Goal: Check status: Check status

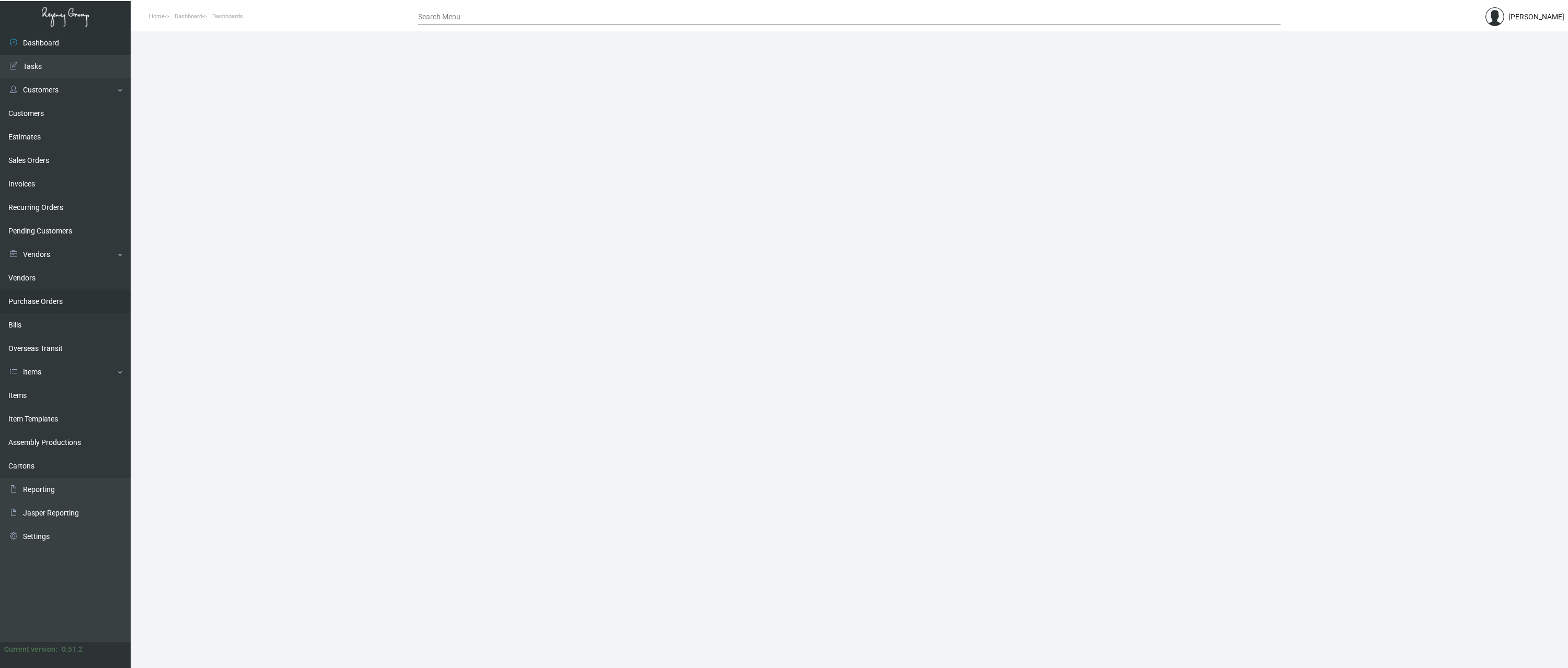
click at [39, 300] on link "Purchase Orders" at bounding box center [65, 302] width 131 height 23
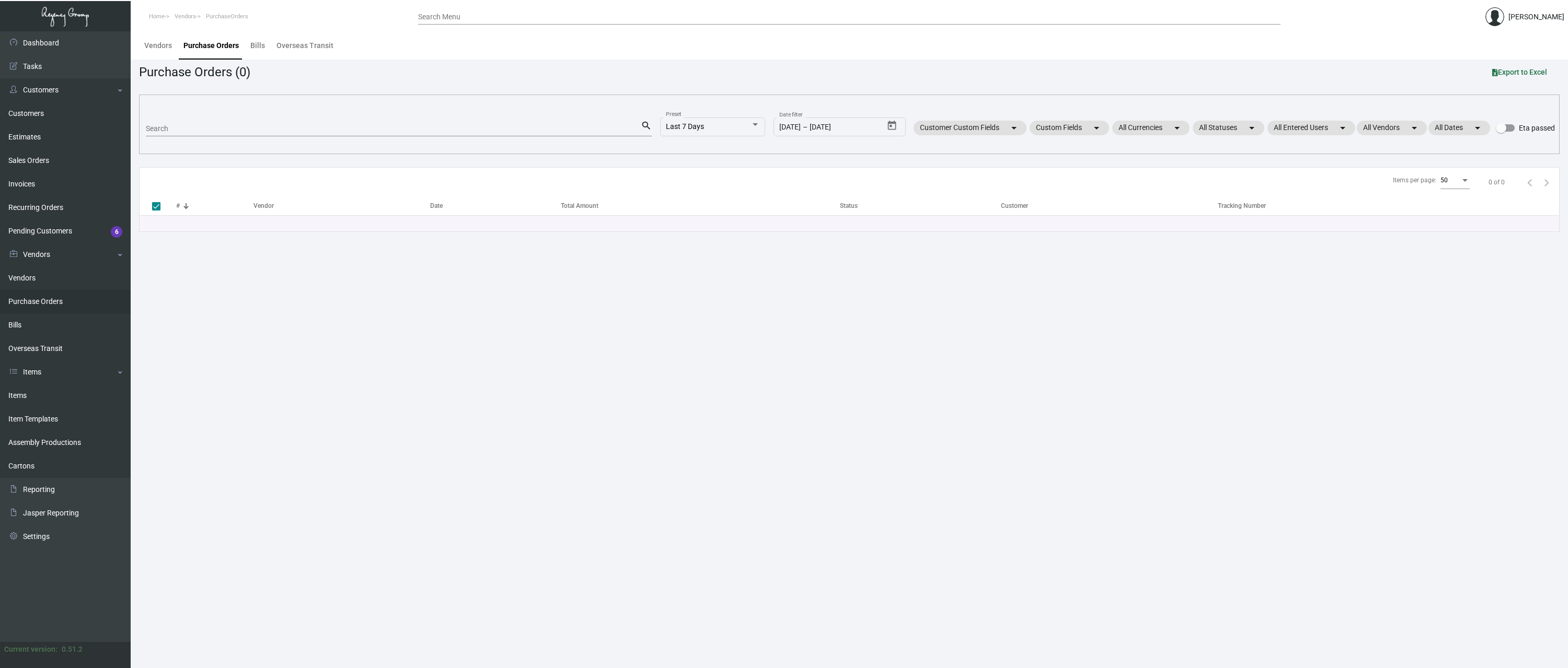
click at [191, 120] on div "Search" at bounding box center [394, 128] width 495 height 16
paste input "101663"
type input "101663"
checkbox input "false"
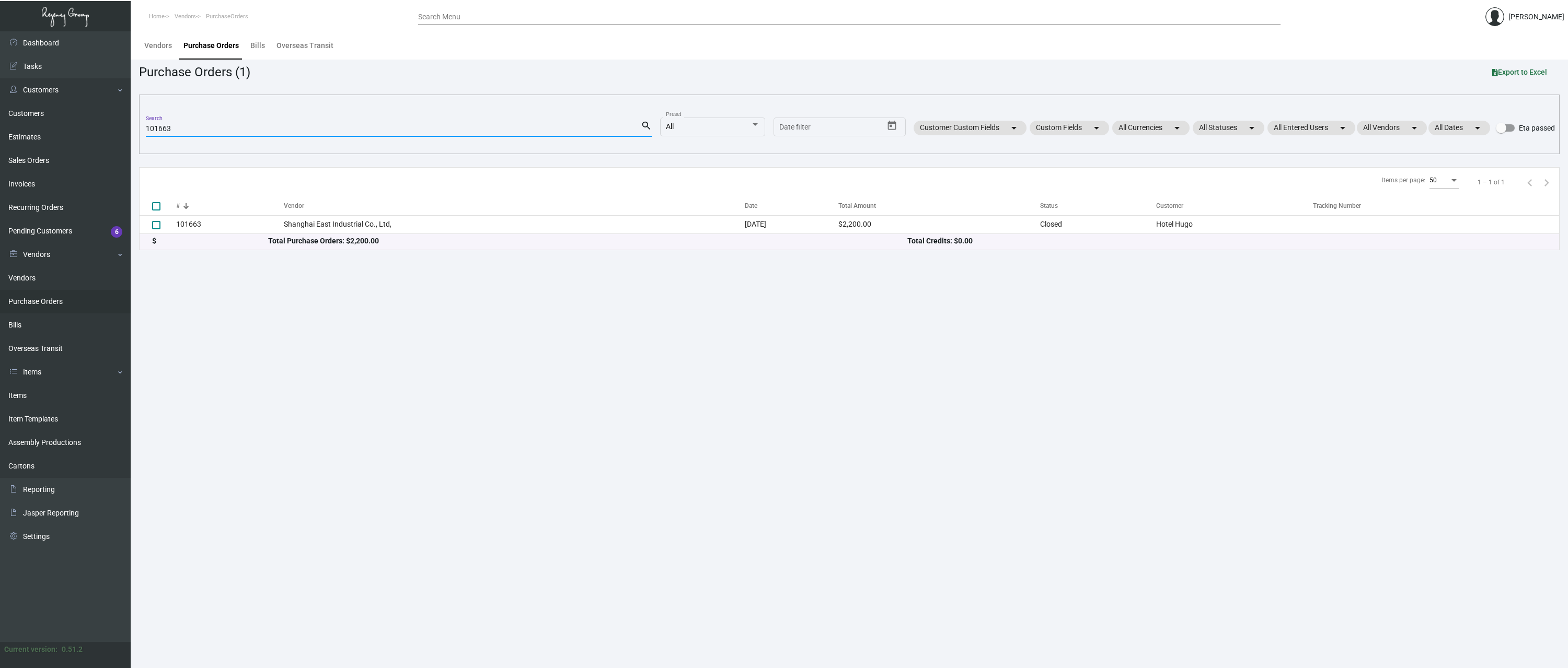
click at [192, 255] on main "Vendors Purchase Orders Bills Overseas Transit Purchase Orders (1) Export to Ex…" at bounding box center [849, 349] width 1437 height 637
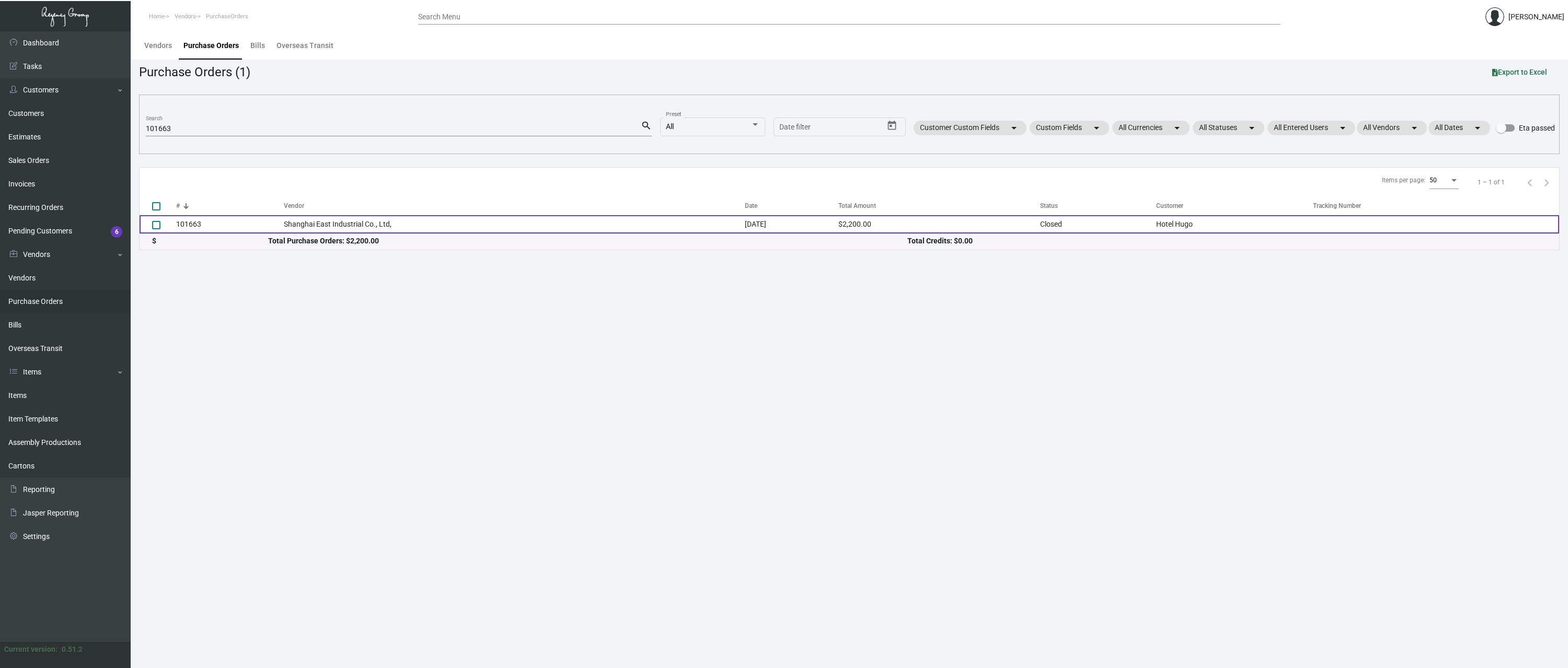
click at [192, 225] on td "101663" at bounding box center [229, 224] width 107 height 18
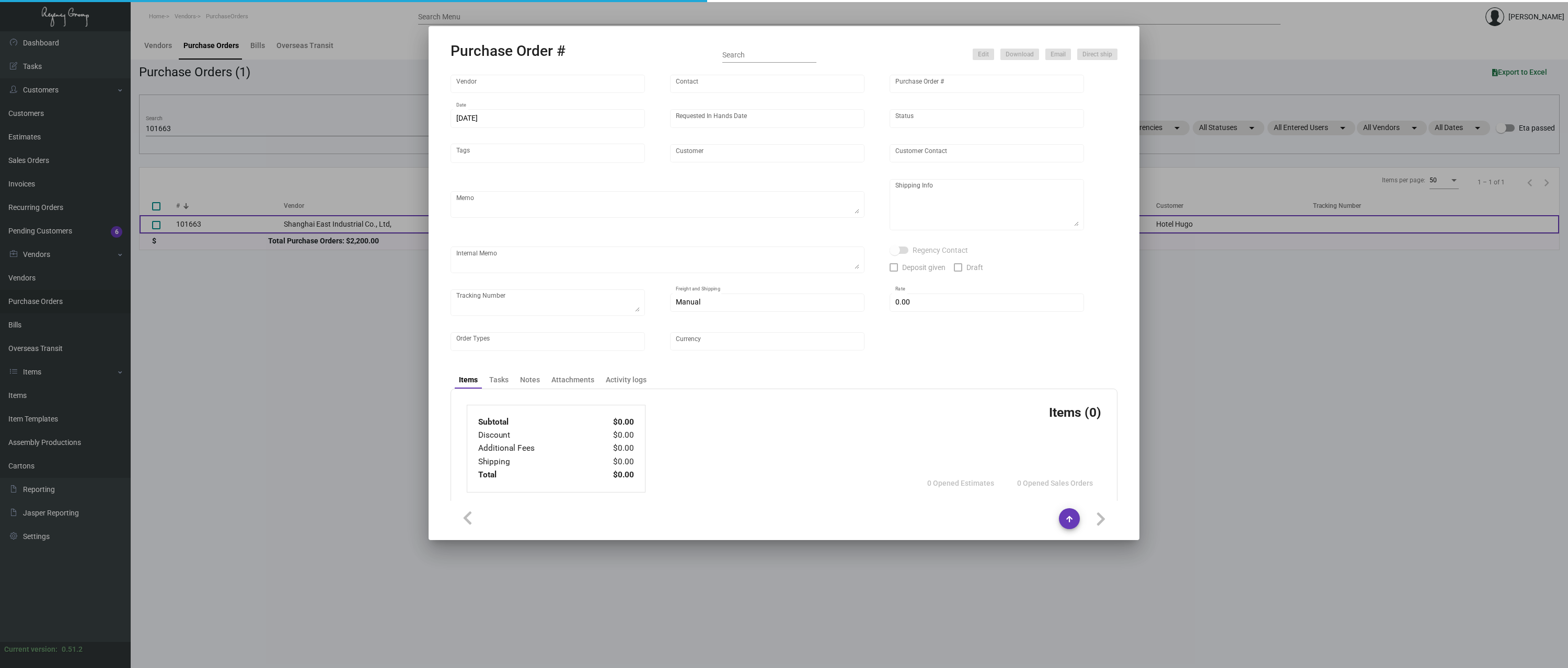
type input "Shanghai East Industrial Co., Ltd,"
type input "[PERSON_NAME]"
type input "101663"
type input "[DATE]"
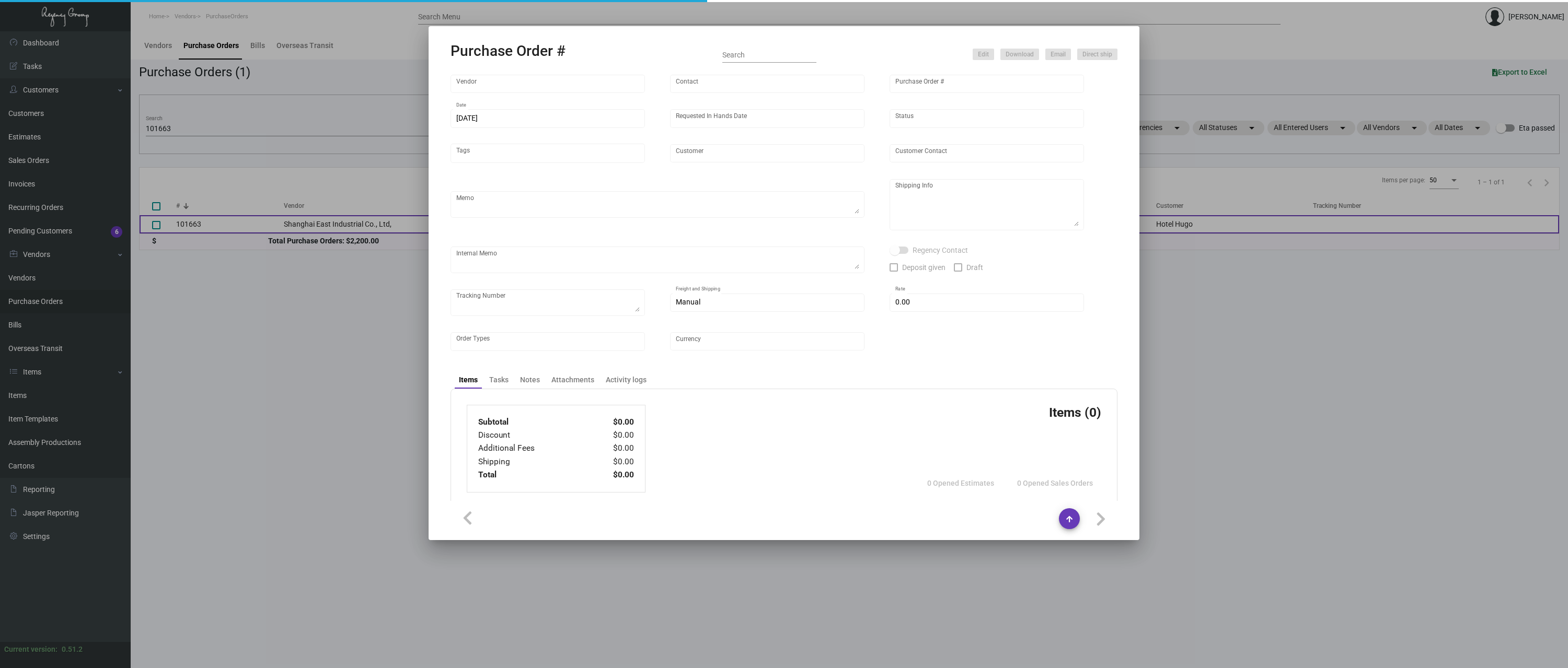
type input "Hotel Hugo"
type textarea "Boat to [GEOGRAPHIC_DATA]"
type textarea "Regency Group NJ - [PERSON_NAME] [STREET_ADDRESS]"
checkbox input "true"
type input "$ 0.00"
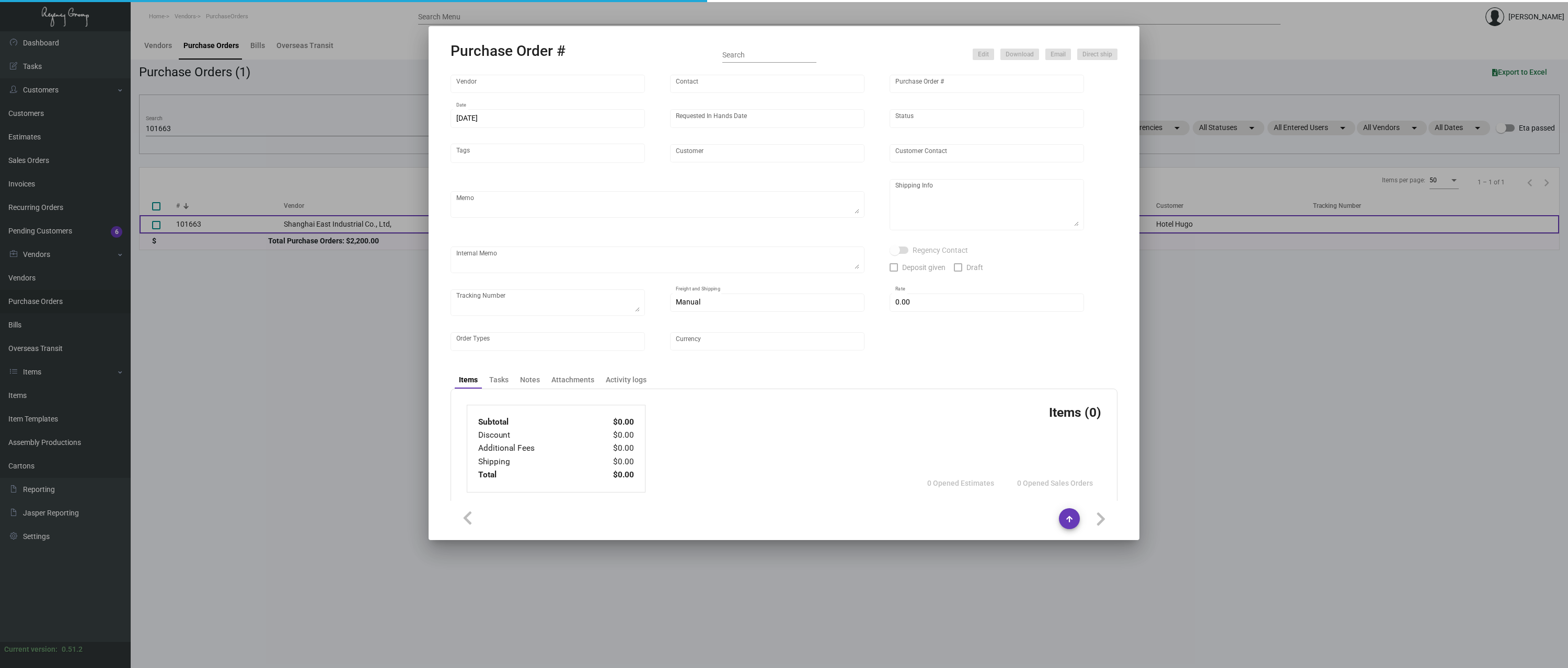
type input "United States Dollar $"
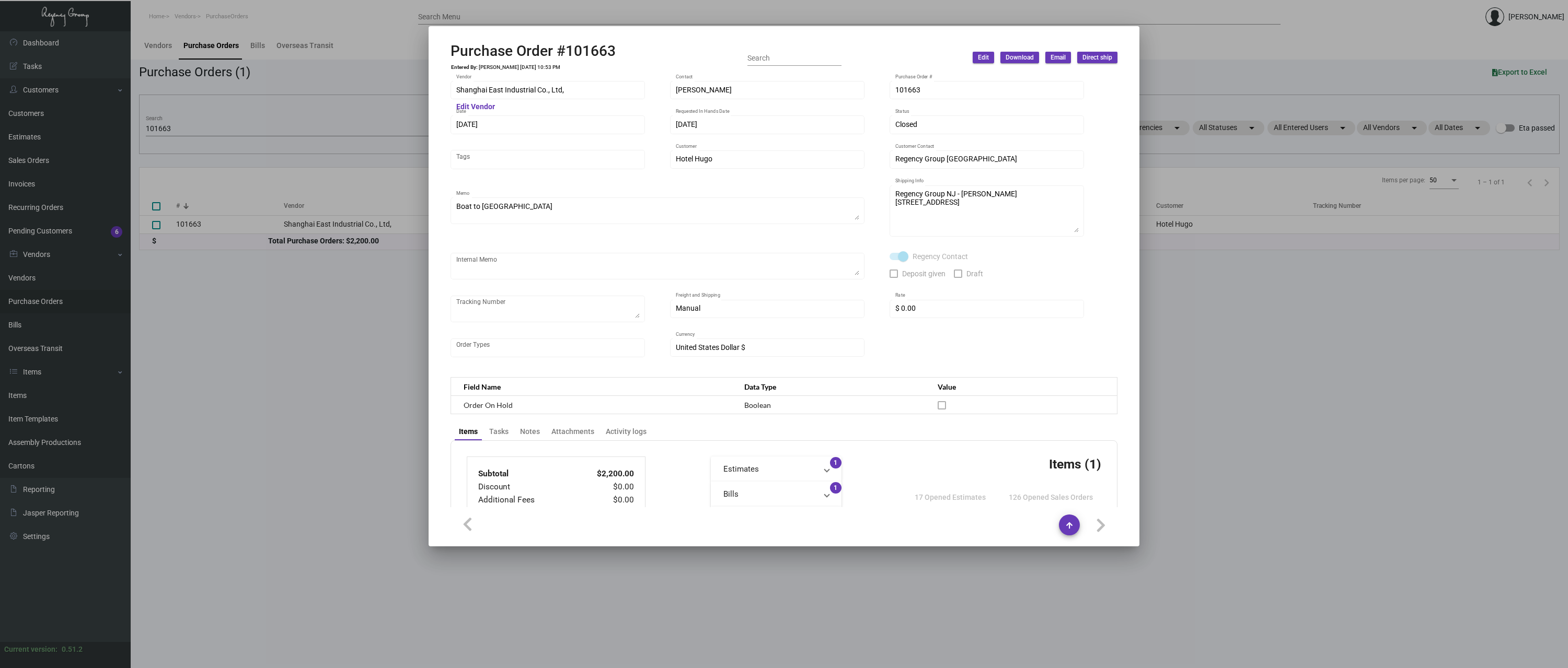
click at [285, 386] on div at bounding box center [784, 334] width 1568 height 668
